Goal: Use online tool/utility: Utilize a website feature to perform a specific function

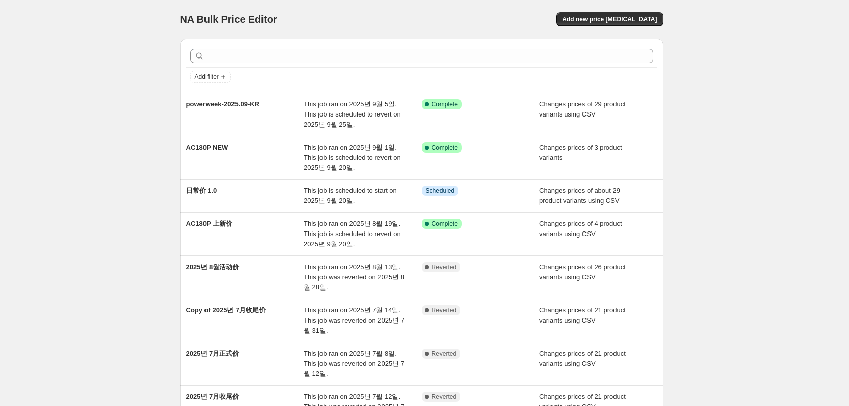
click at [449, 1] on div "NA Bulk Price Editor. This page is ready NA Bulk Price Editor Add new price [ME…" at bounding box center [421, 19] width 483 height 39
